Goal: Task Accomplishment & Management: Use online tool/utility

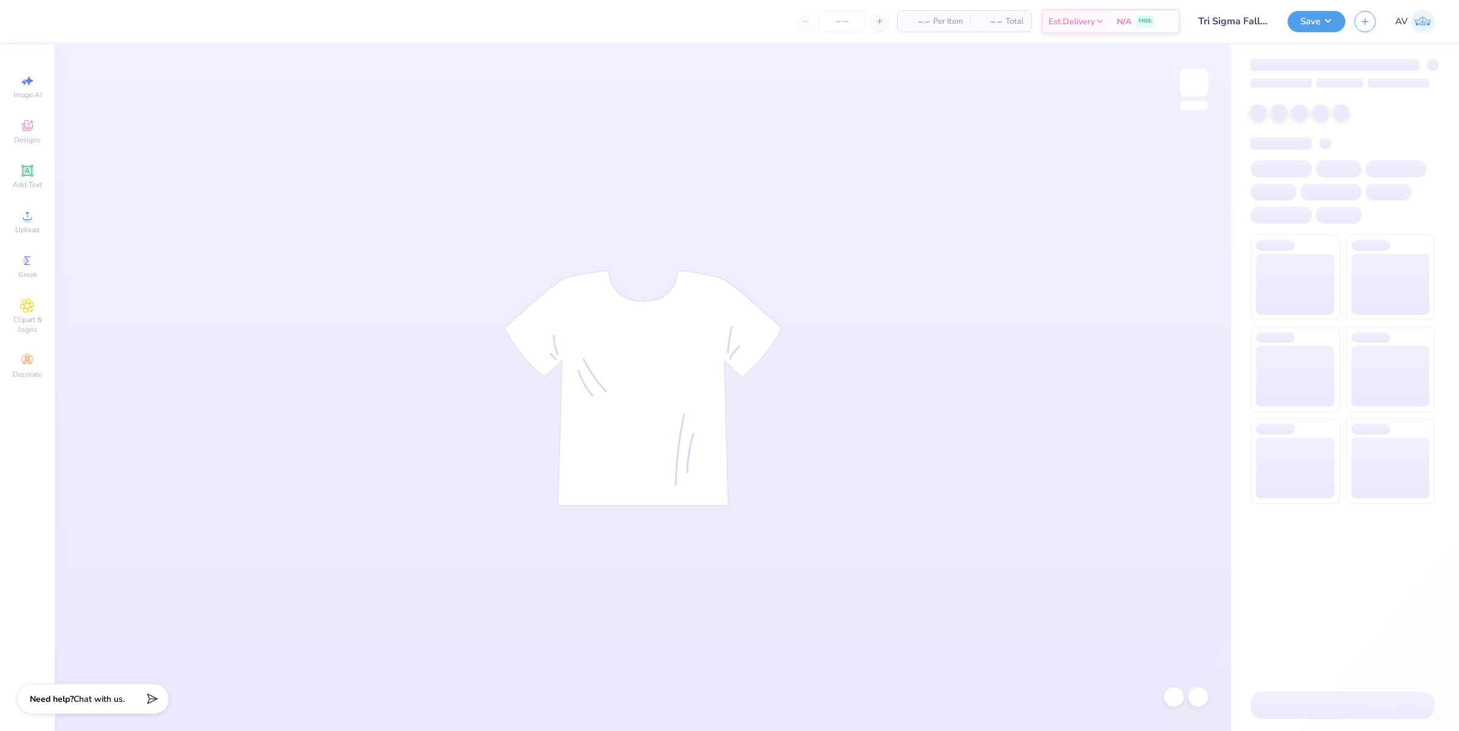
type input "Tri Sigma Fall hoodies"
type input "24"
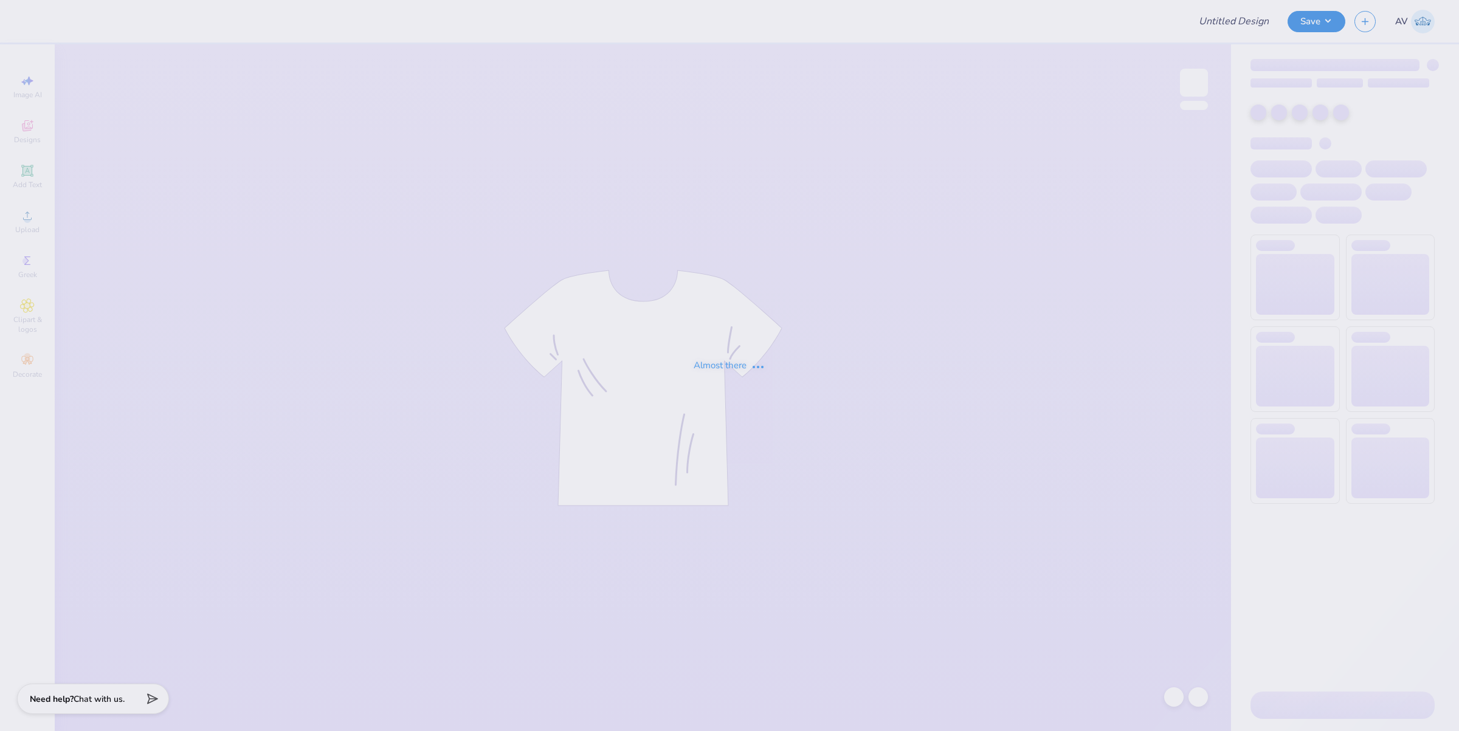
type input "GPHi hats"
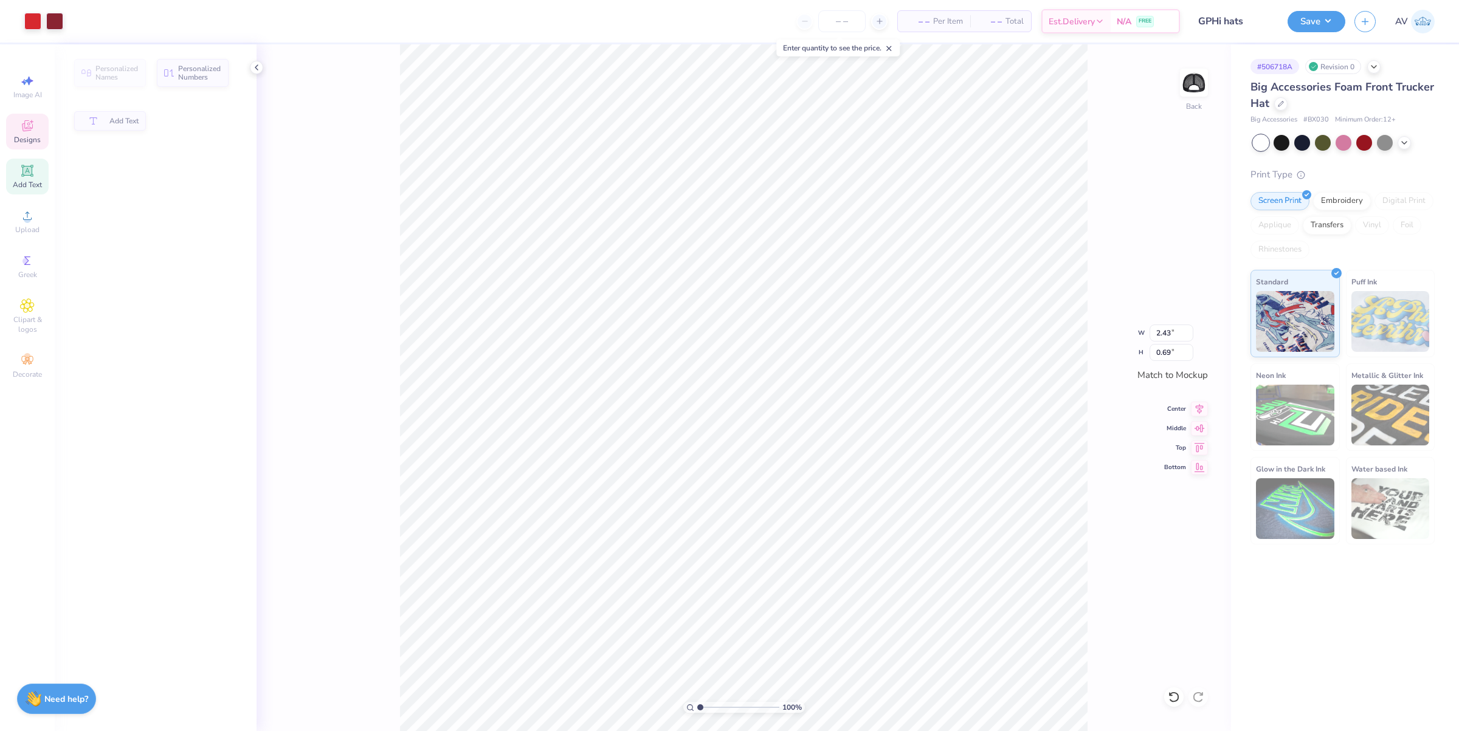
type input "2.43"
type input "0.69"
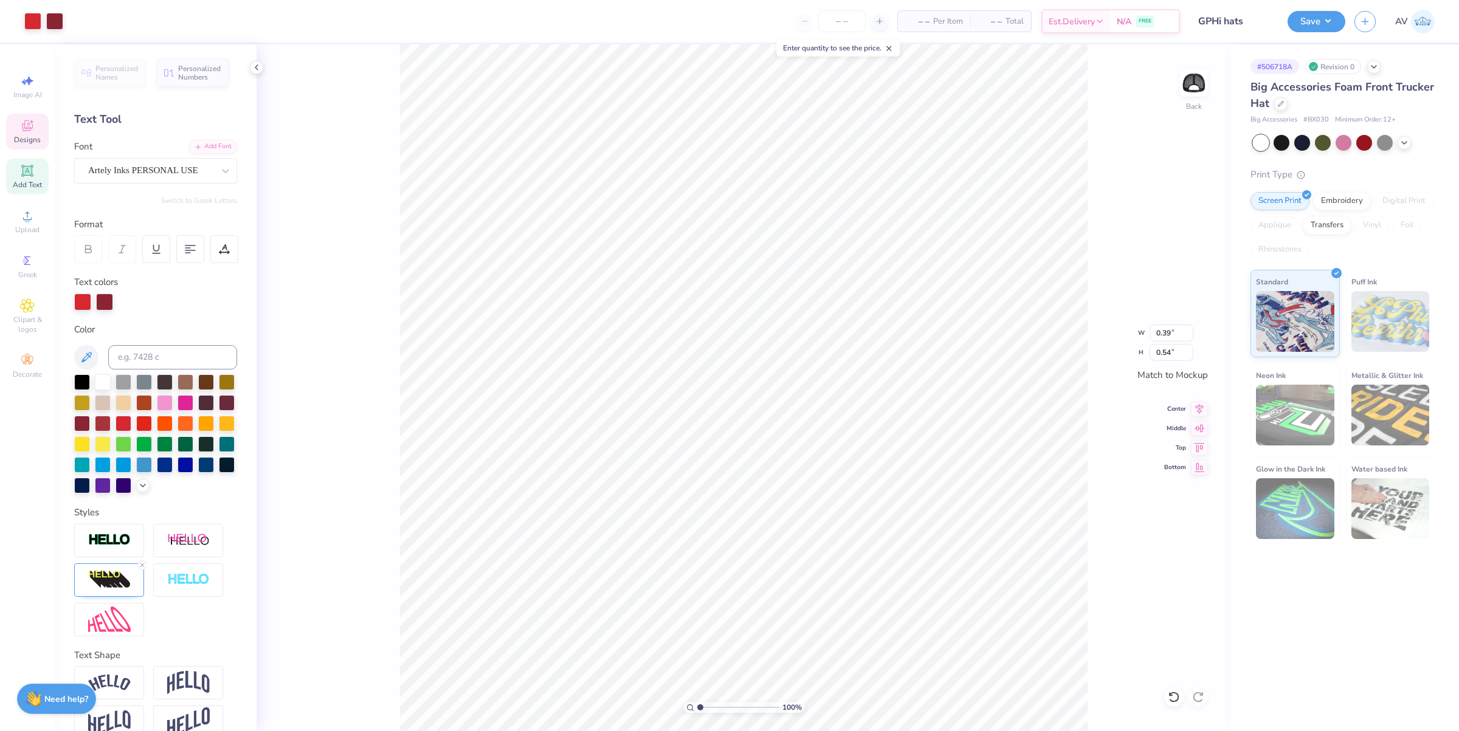
scroll to position [12, 1]
type input "2.43"
type input "0.69"
type input "2.11779454665502"
type input "3.18"
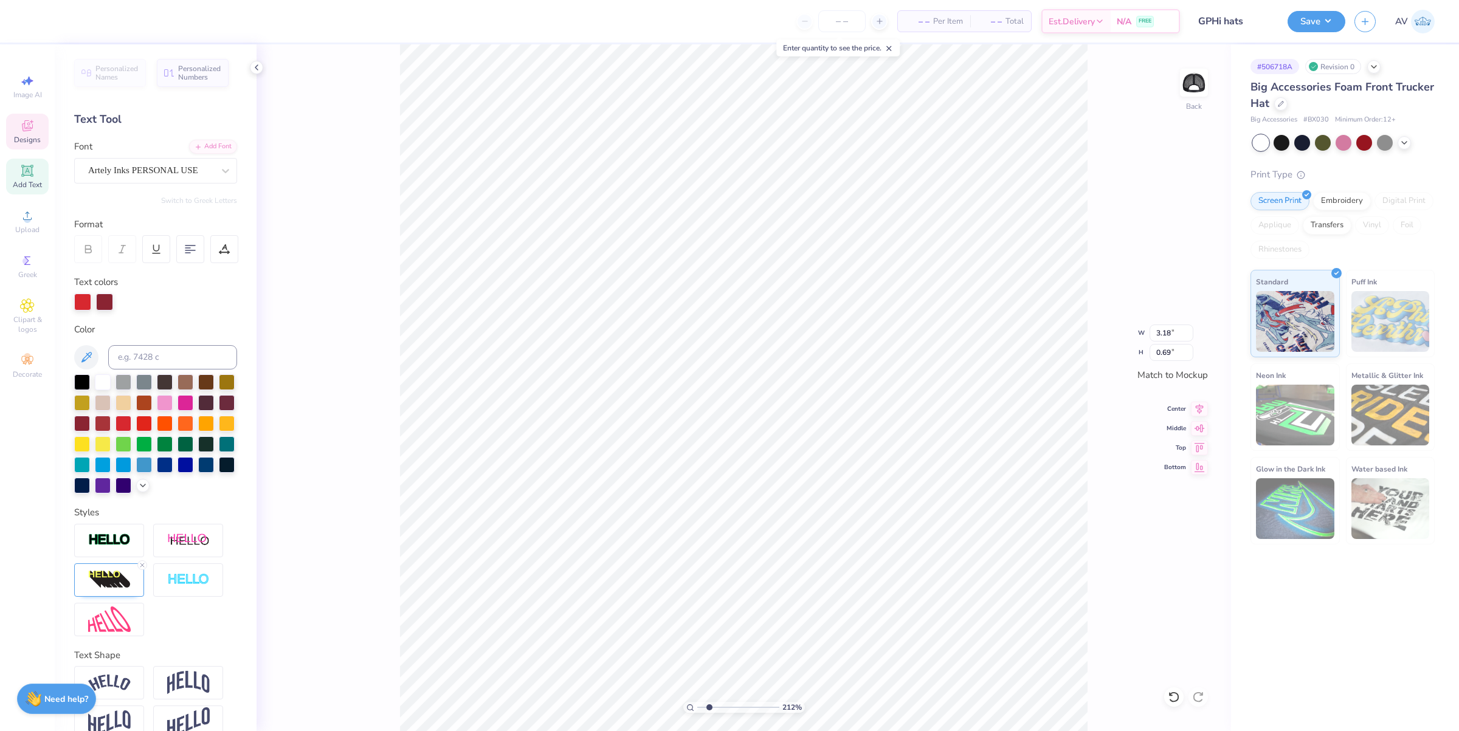
type input "0.83"
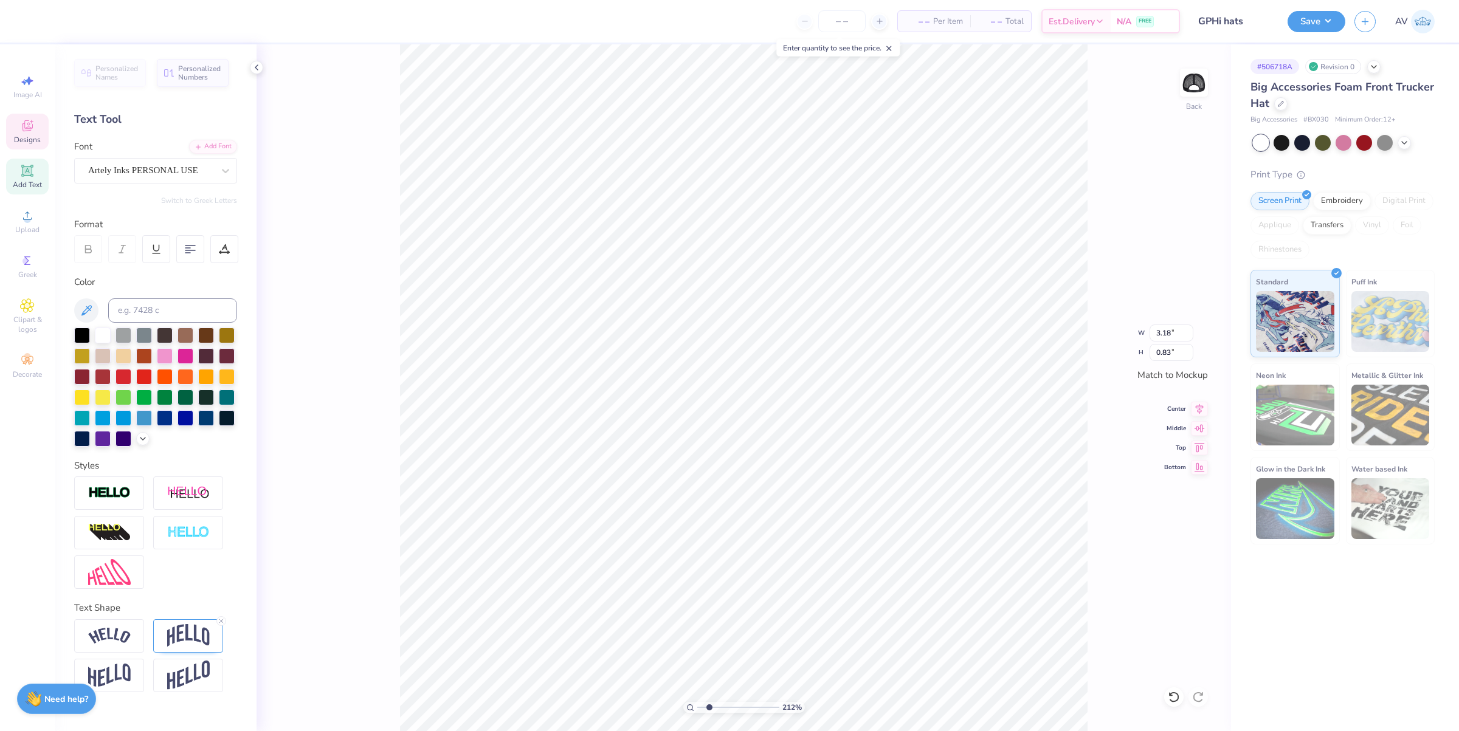
type input "2.11779454665502"
type input "0.39"
type input "0.54"
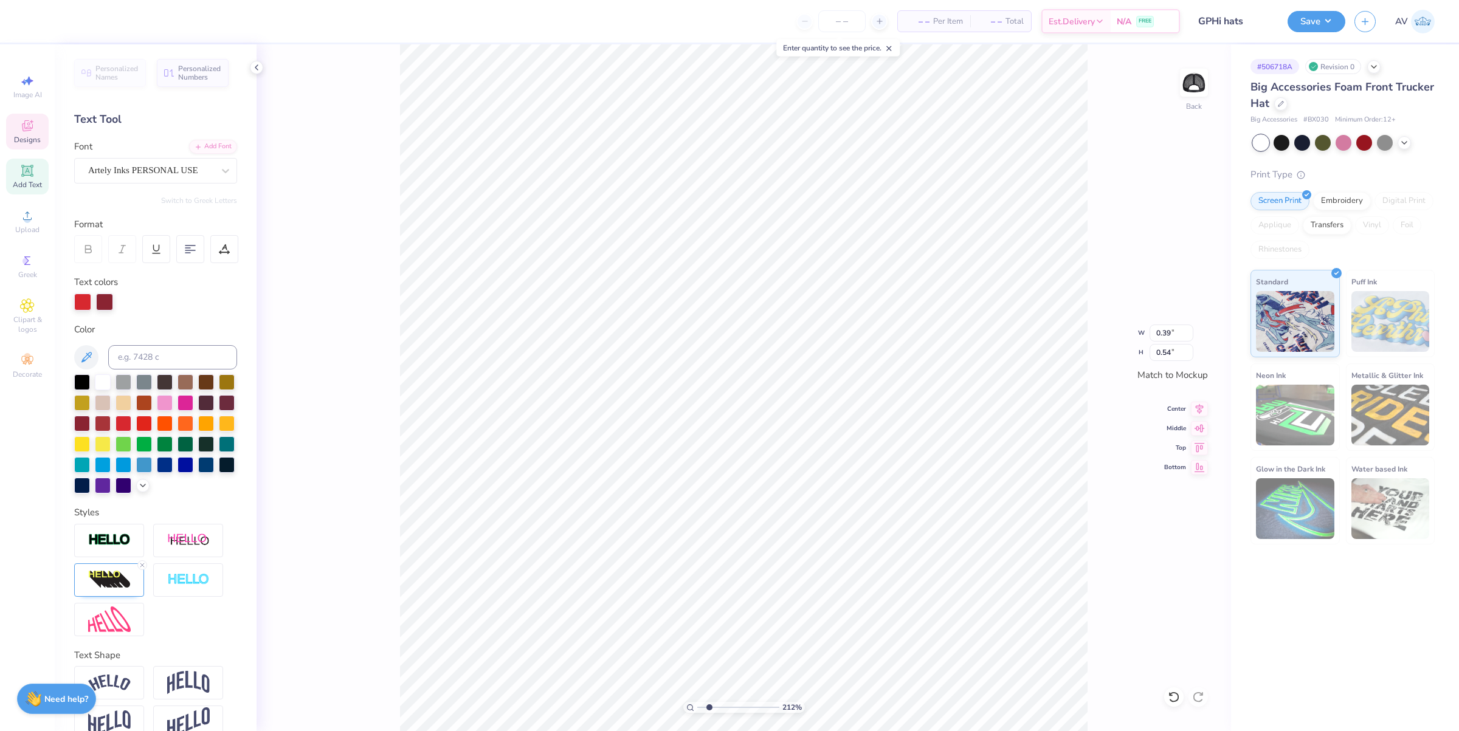
type input "2.11779454665502"
type input "3.18"
type input "0.83"
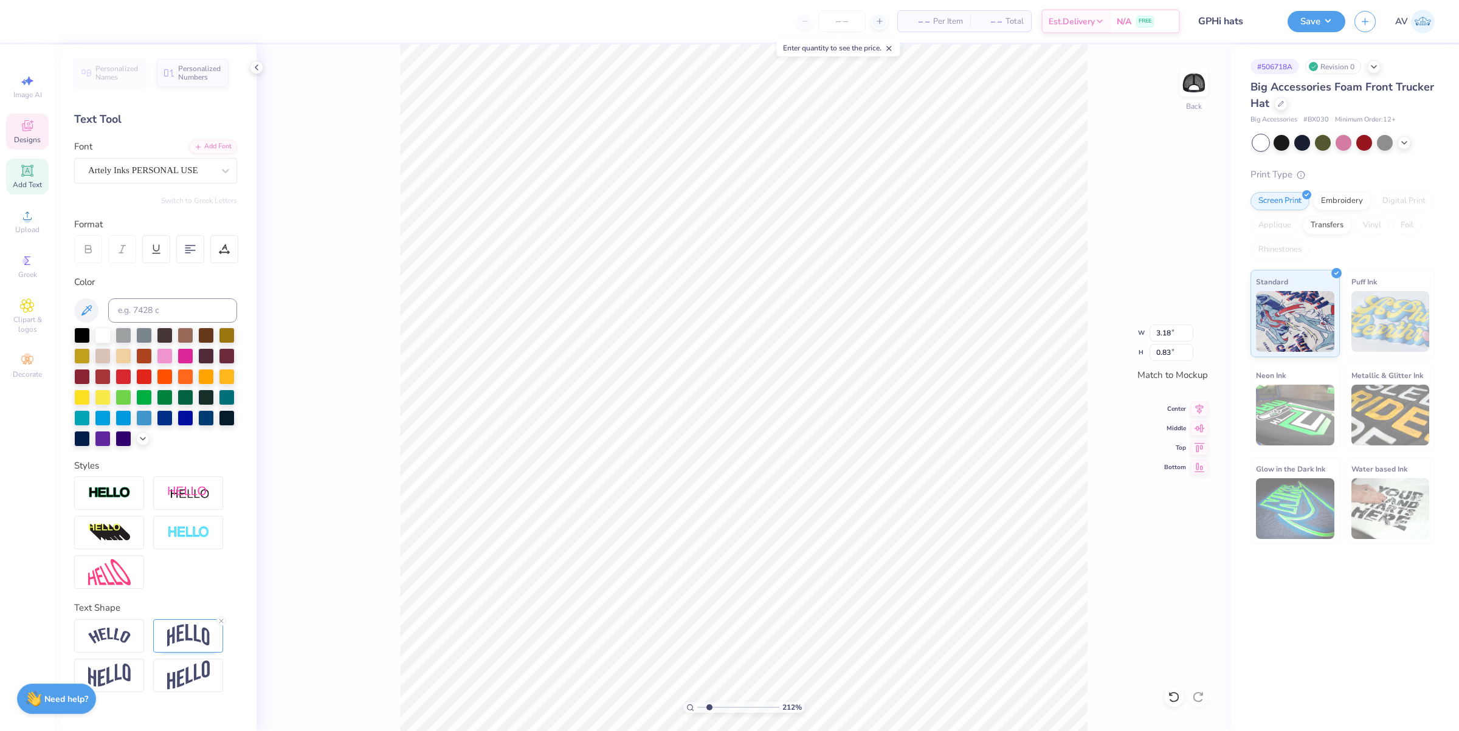
type input "2.11779454665502"
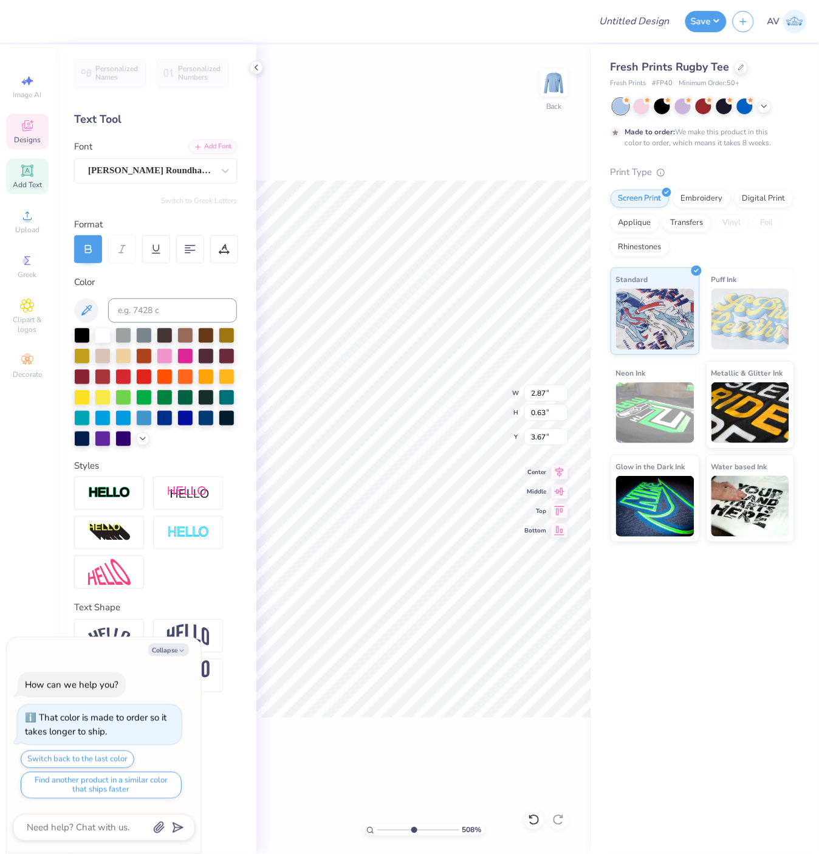
scroll to position [12, 1]
type textarea "x"
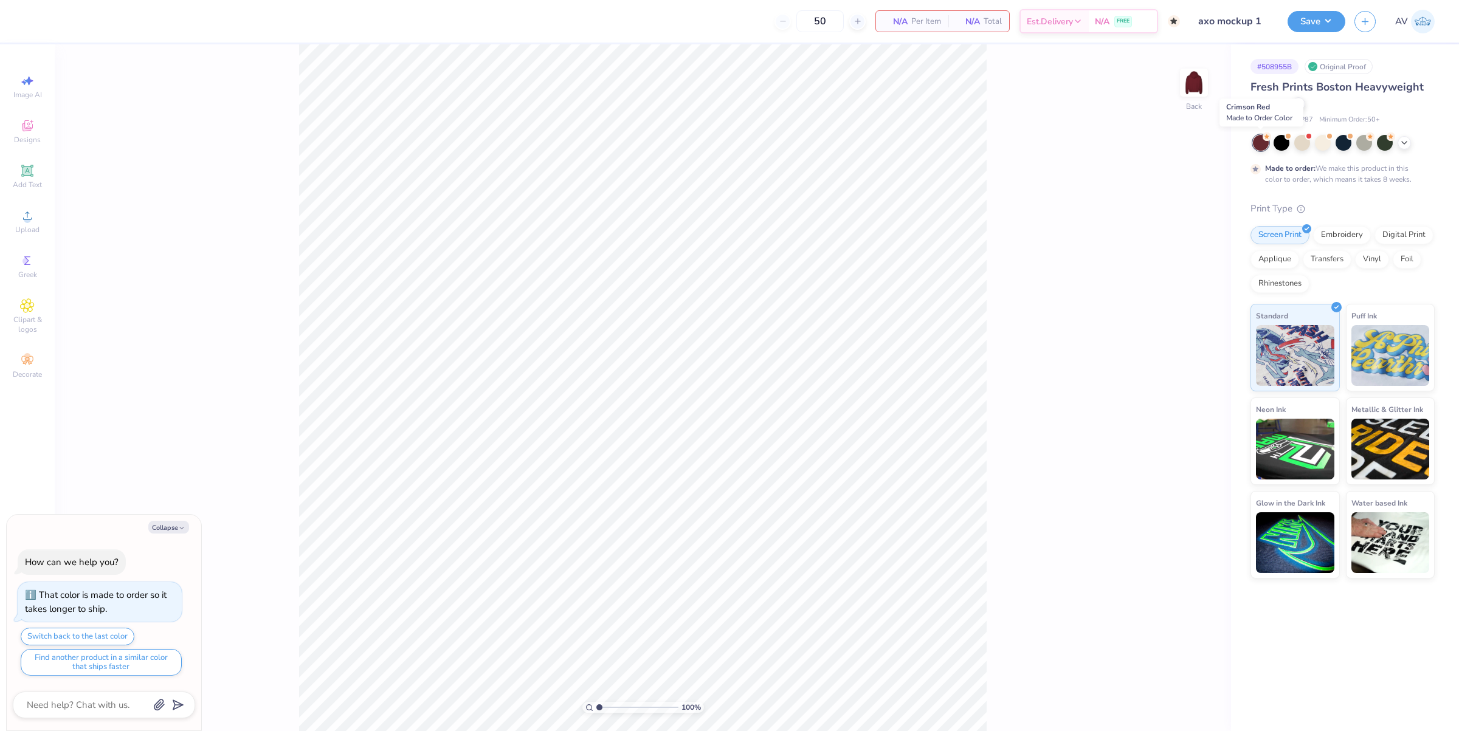
type textarea "x"
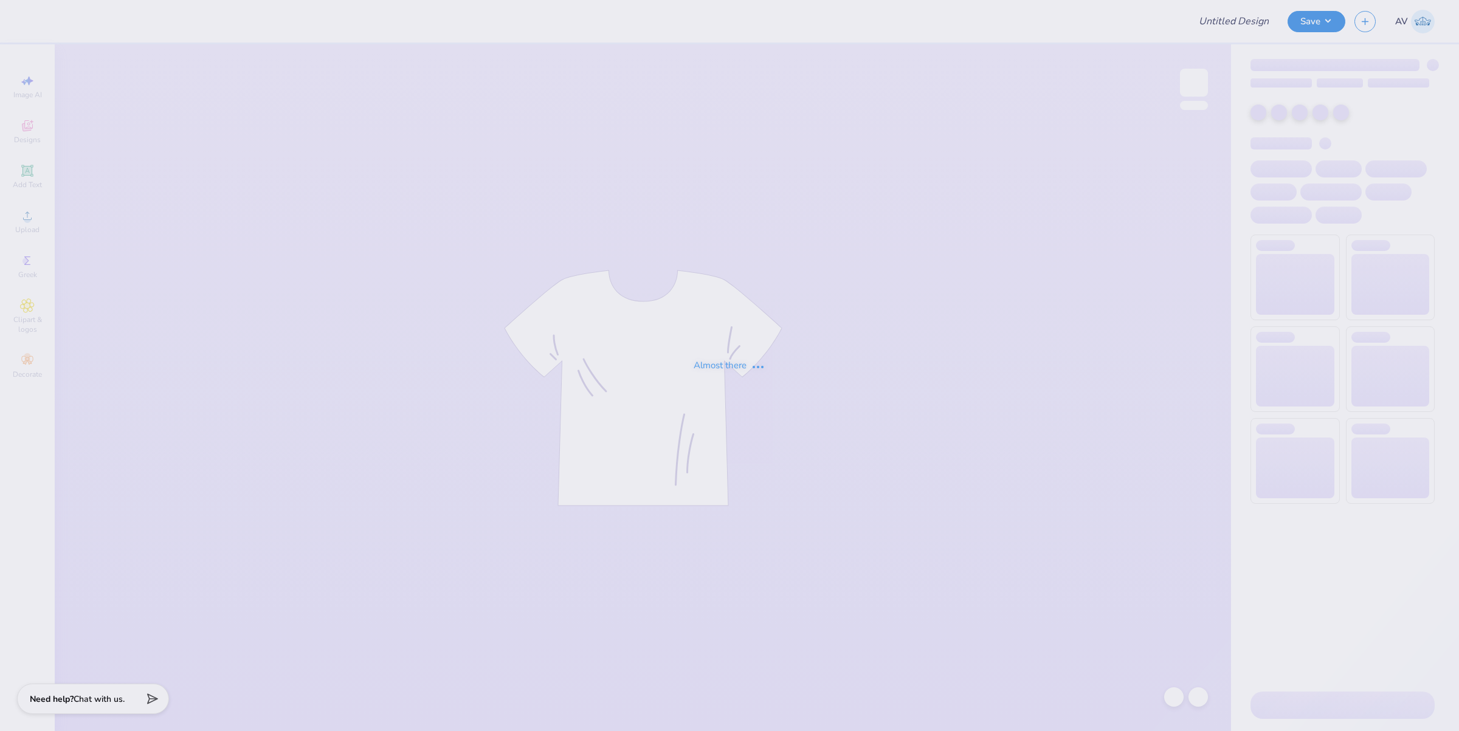
type input "UD [MEDICAL_DATA] Spring Recruitment Merch 2026"
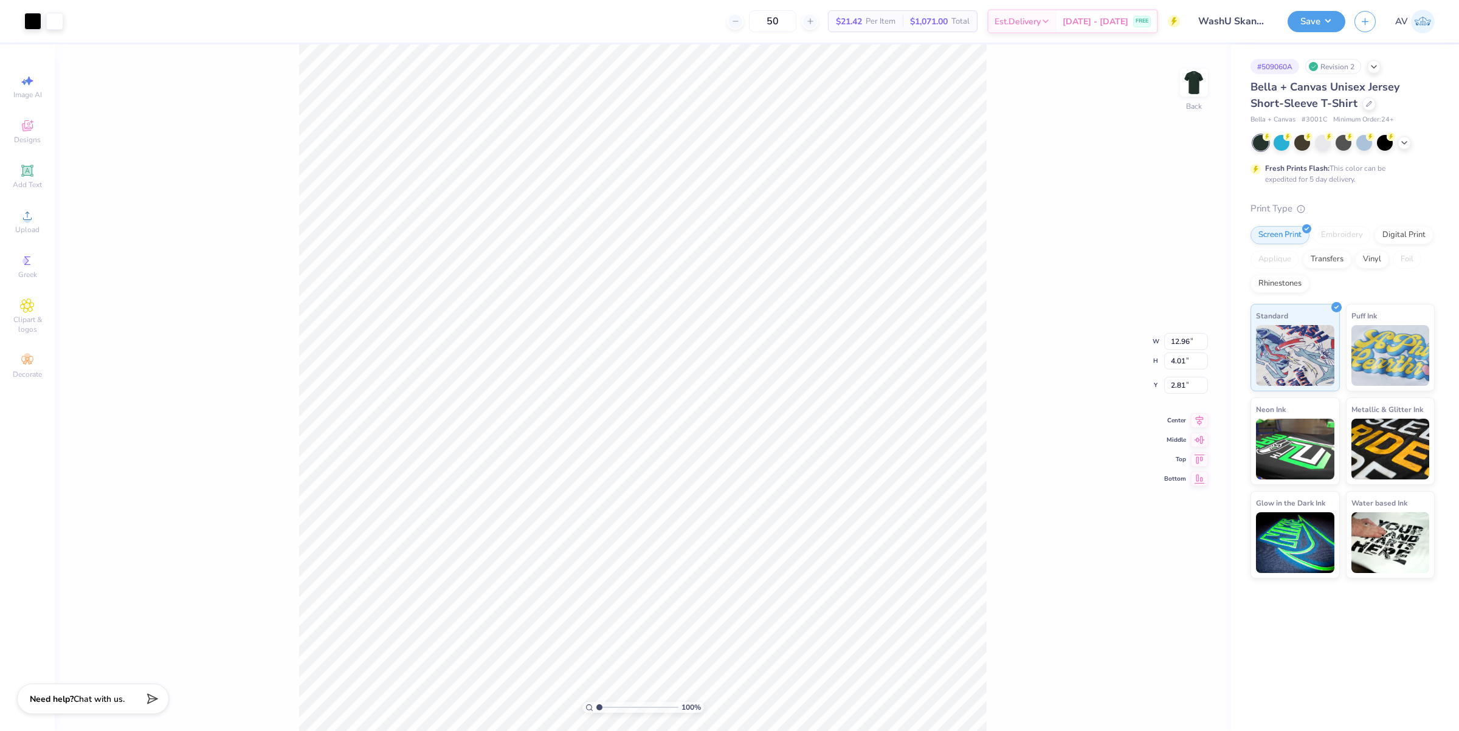
type input "1.28"
type input "1.37"
type input "3.64"
click at [1172, 79] on div "100 % Back W 1.28 1.28 " H 1.37 1.37 " Y 3.64 3.64 " Center Middle Top Bottom" at bounding box center [643, 387] width 1176 height 687
click at [1189, 80] on img at bounding box center [1193, 82] width 49 height 49
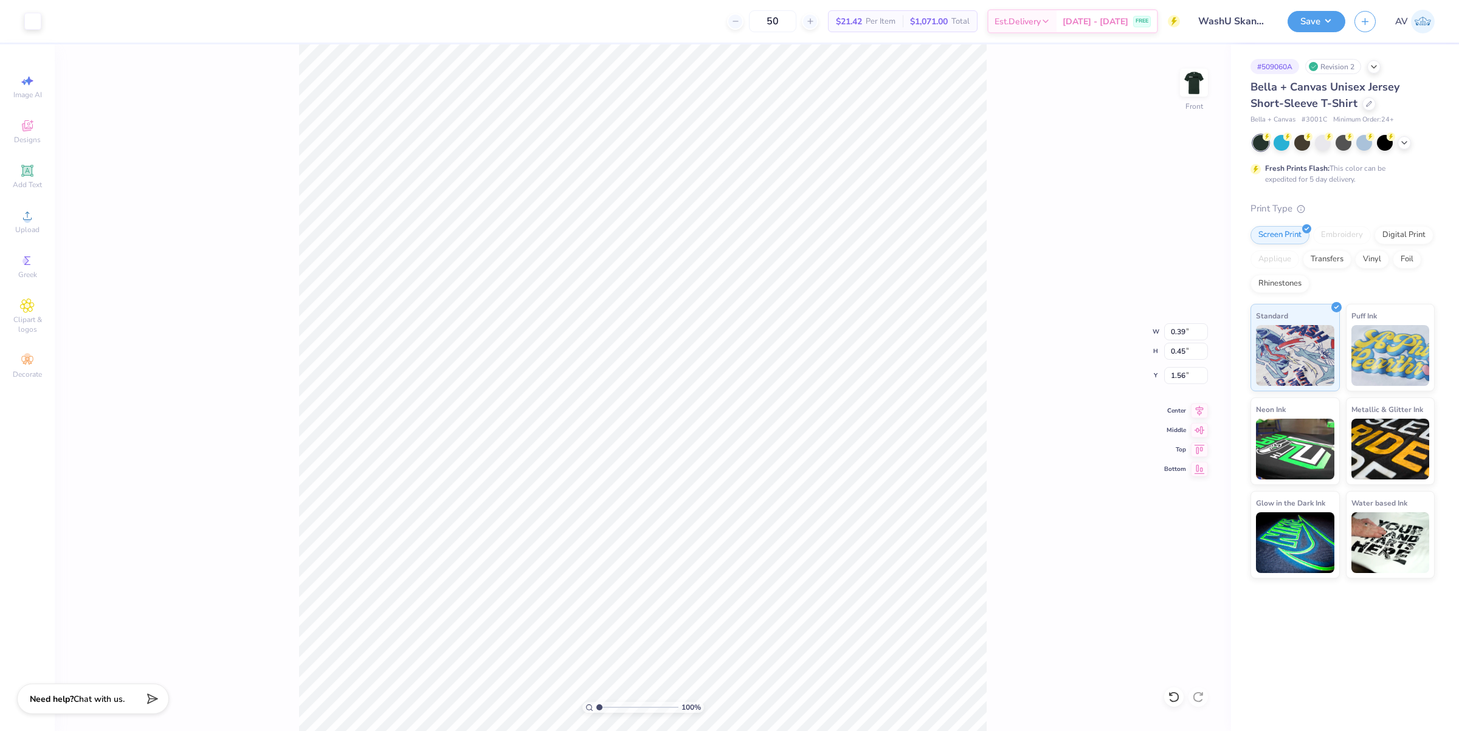
type input "0.39"
type input "0.45"
type input "1.56"
type input "5.35094078879994"
